Goal: Contribute content: Add original content to the website for others to see

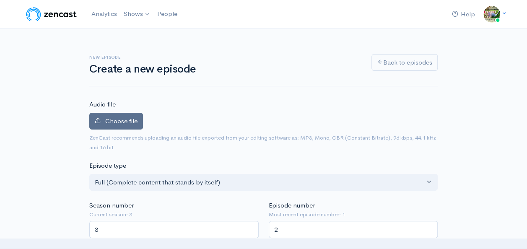
click at [115, 117] on span "Choose file" at bounding box center [121, 121] width 32 height 8
click at [0, 0] on input "Choose file" at bounding box center [0, 0] width 0 height 0
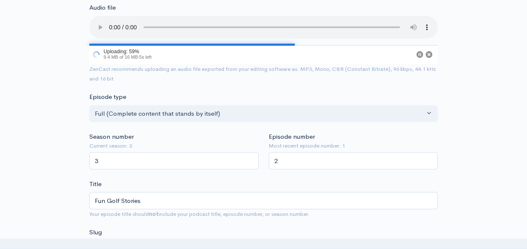
scroll to position [112, 0]
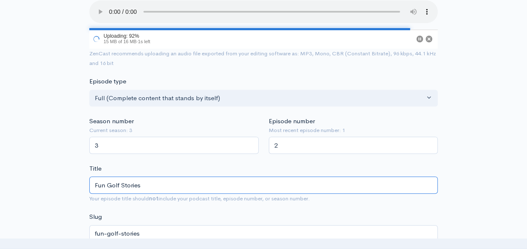
click at [318, 181] on input "Fun Golf Stories" at bounding box center [263, 184] width 348 height 17
type input "Fun Golf Stories a"
type input "fun-golf-stories-a"
type input "Fun Golf Stories ae"
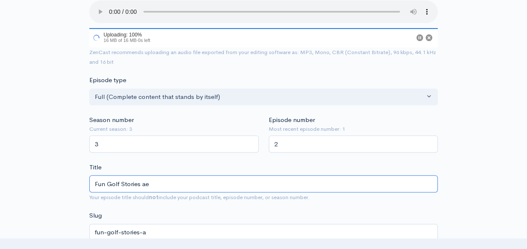
type input "fun-golf-stories-ae"
type input "Fun Golf Stories aead"
type input "fun-golf-stories-aead"
type input "Fun Golf Stories aea"
type input "fun-golf-stories-aea"
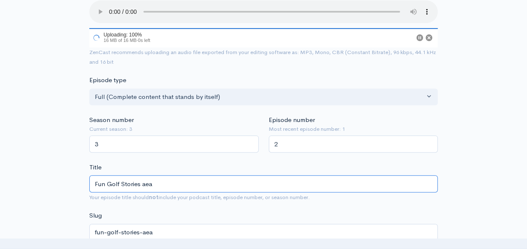
type input "Fun Golf Stories ae"
type input "fun-golf-stories-ae"
type input "Fun Golf Stories a"
type input "fun-golf-stories-a"
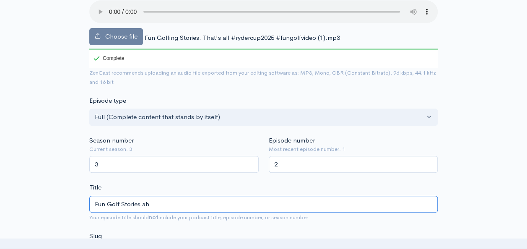
type input "Fun Golf Stories ahe"
type input "fun-golf-stories-ahe"
type input "Fun Golf Stories ahead"
type input "fun-golf-stories-ahead"
type input "Fun Golf Stories ahead o"
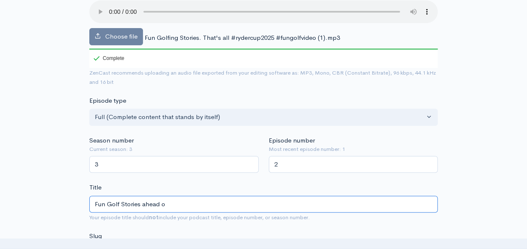
type input "fun-golf-stories-ahead-o"
type input "Fun Golf Stories ahead of"
type input "fun-golf-stories-ahead-of"
type input "Fun Golf Stories ahead of R"
type input "fun-golf-stories-ahead-of-r"
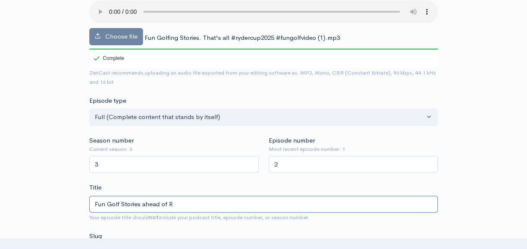
type input "Fun Golf Stories ahead of Ry"
type input "fun-golf-stories-ahead-of-ry"
type input "Fun Golf Stories ahead of [PERSON_NAME]"
type input "fun-golf-stories-ahead-of-ryd"
type input "Fun Golf Stories ahead of [PERSON_NAME]"
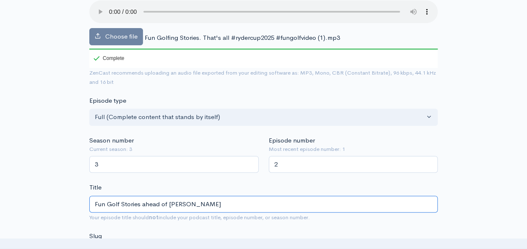
type input "fun-golf-stories-ahead-of-[PERSON_NAME]"
type input "Fun Golf Stories ahead of [PERSON_NAME]"
type input "fun-golf-stories-ahead-of-[PERSON_NAME]-c"
type input "Fun Golf Stories ahead of [PERSON_NAME]"
type input "fun-golf-stories-ahead-of-[PERSON_NAME]-cu"
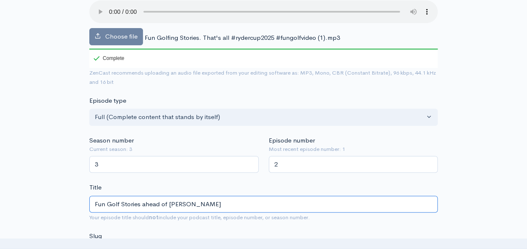
type input "Fun Golf Stories ahead of Ryder Cup"
type input "fun-golf-stories-ahead-of-ryder-cup"
type input "Fun Golf Stories ahead of Ryder Cup"
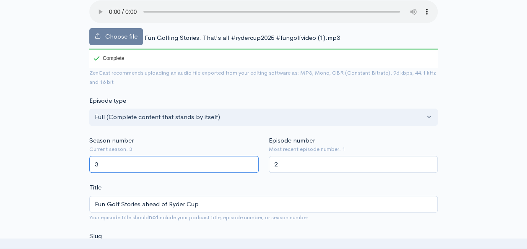
click at [184, 164] on input "3" at bounding box center [173, 164] width 169 height 17
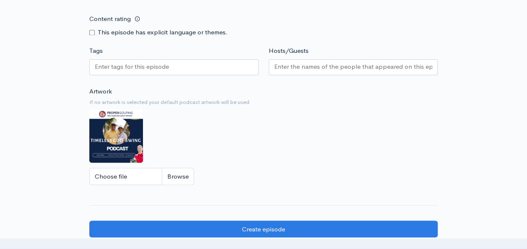
scroll to position [711, 0]
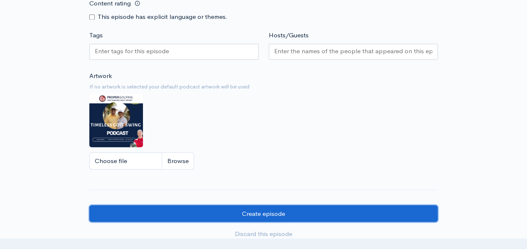
click at [264, 209] on input "Create episode" at bounding box center [263, 213] width 348 height 17
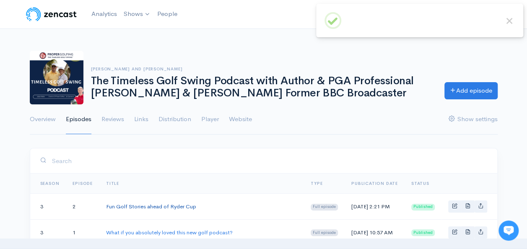
click at [181, 205] on link "Fun Golf Stories ahead of Ryder Cup" at bounding box center [151, 206] width 90 height 7
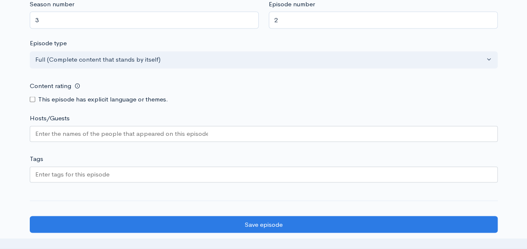
scroll to position [726, 0]
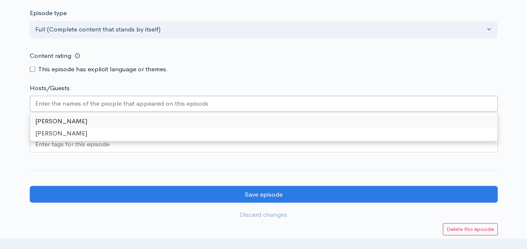
click at [287, 110] on div at bounding box center [264, 104] width 468 height 16
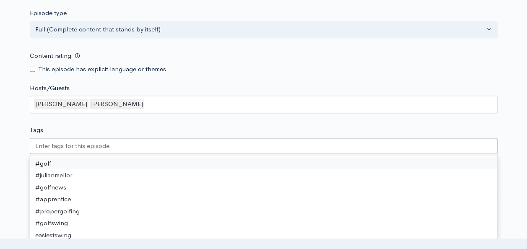
click at [209, 151] on div at bounding box center [264, 146] width 468 height 16
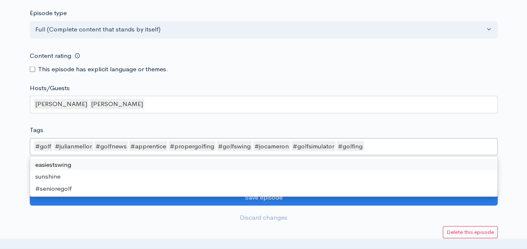
type input "~"
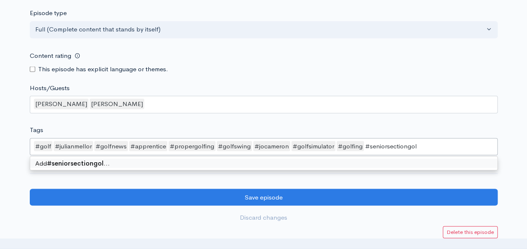
type input "#seniorsectiongolf"
type input "#seniorgolf"
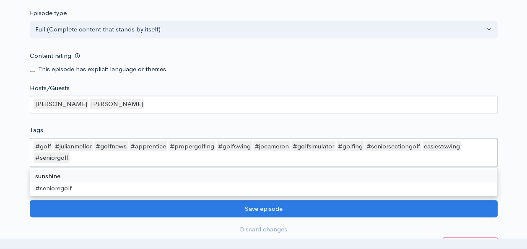
type input "~"
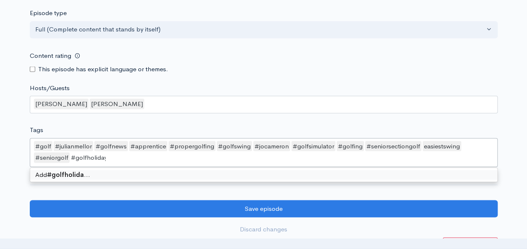
type input "#golfholidays"
type input "#bestgolfholidaysforseniors"
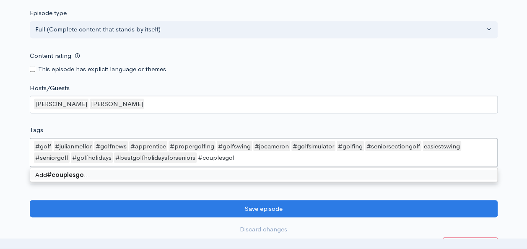
type input "#couplesgolf"
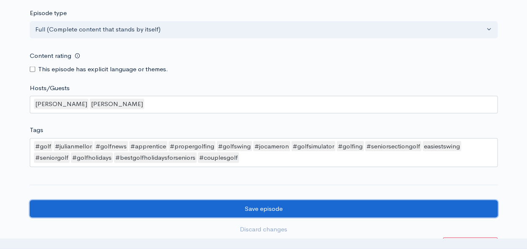
click at [305, 212] on input "Save episode" at bounding box center [264, 208] width 468 height 17
